Goal: Book appointment/travel/reservation

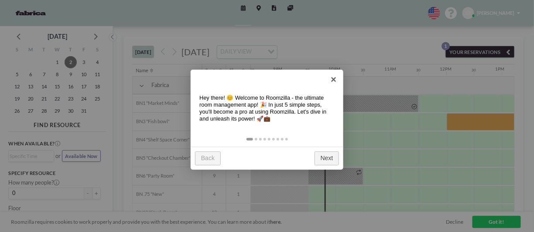
scroll to position [0, 471]
click at [330, 81] on link "×" at bounding box center [333, 80] width 20 height 20
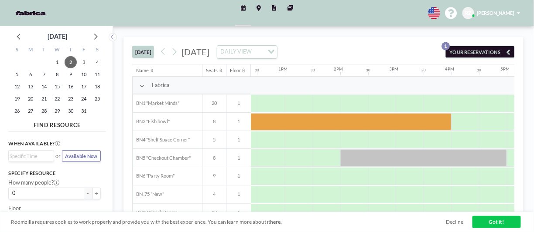
scroll to position [0, 688]
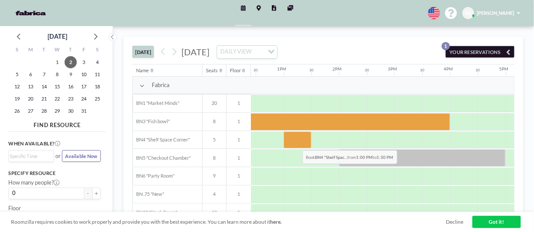
click at [296, 143] on div at bounding box center [297, 140] width 28 height 17
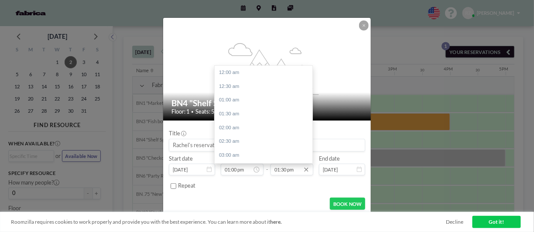
scroll to position [372, 0]
click at [285, 169] on input "01:30 pm" at bounding box center [291, 170] width 43 height 12
click at [228, 84] on div "02:00 pm" at bounding box center [265, 87] width 102 height 14
type input "02:00 pm"
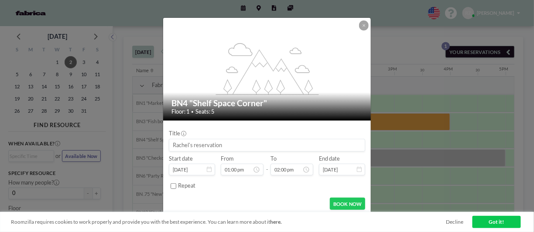
click at [195, 146] on input at bounding box center [266, 145] width 195 height 12
click at [197, 146] on input "Snooze" at bounding box center [266, 145] width 195 height 12
click at [233, 142] on input "Snooze" at bounding box center [266, 145] width 195 height 12
type input "Snooze - [PERSON_NAME]"
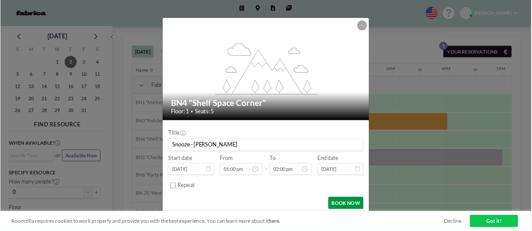
scroll to position [0, 0]
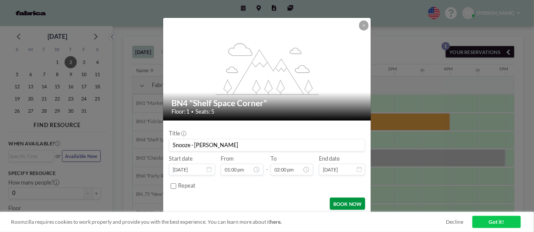
click at [340, 202] on button "BOOK NOW" at bounding box center [347, 204] width 35 height 12
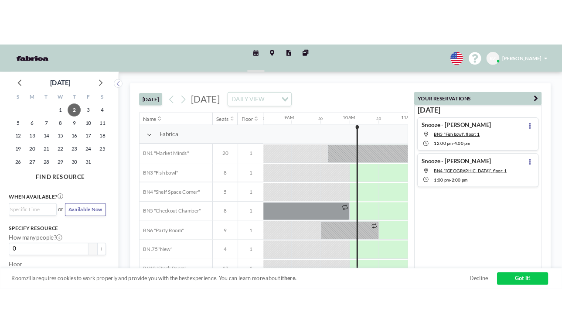
scroll to position [0, 471]
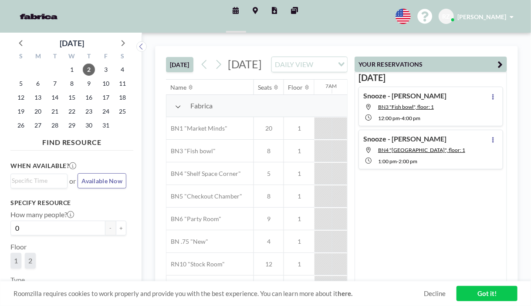
click at [1, 232] on html "Schedule Maps Reports Other sites English Polski 日本語 Española RZ [PERSON_NAME] …" at bounding box center [265, 153] width 531 height 306
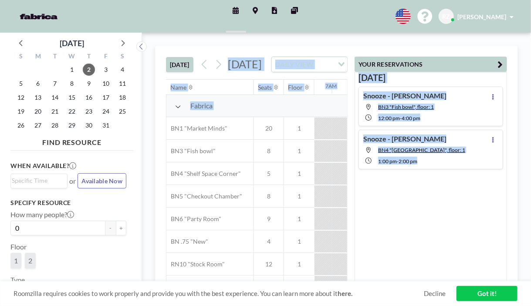
click at [249, 71] on span "[DATE]" at bounding box center [245, 64] width 34 height 13
